Goal: Task Accomplishment & Management: Complete application form

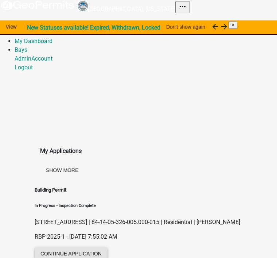
click at [67, 247] on button "Continue Application" at bounding box center [71, 253] width 73 height 13
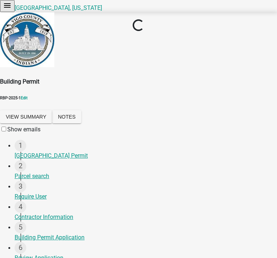
select select "713e7e35-3d02-4c15-9ce2-d55d2e035fd4"
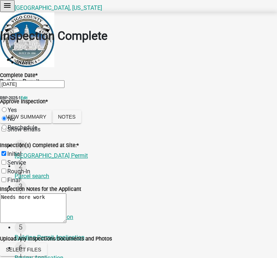
click at [11, 10] on icon "menu" at bounding box center [7, 5] width 9 height 9
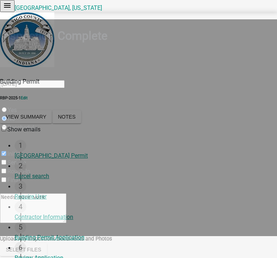
click at [32, 155] on div "Vigo County Building Permit" at bounding box center [143, 155] width 257 height 9
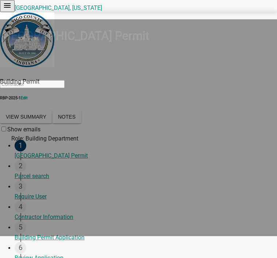
click at [30, 110] on button "View Summary" at bounding box center [26, 116] width 52 height 13
